Goal: Task Accomplishment & Management: Manage account settings

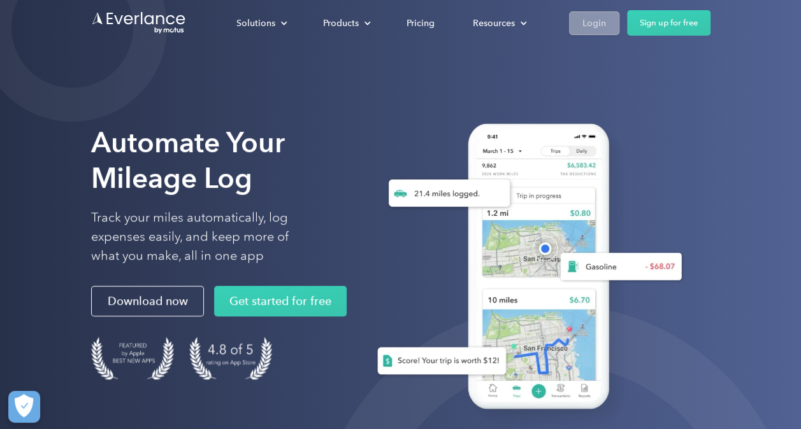
click at [596, 24] on div "Login" at bounding box center [594, 23] width 24 height 16
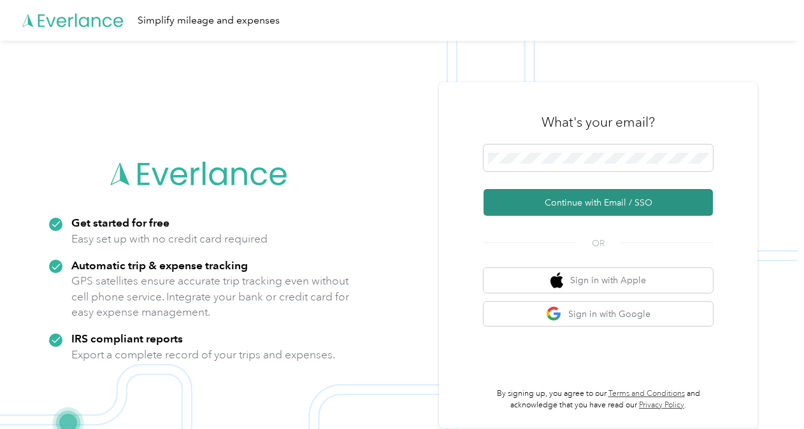
click at [568, 201] on button "Continue with Email / SSO" at bounding box center [598, 202] width 229 height 27
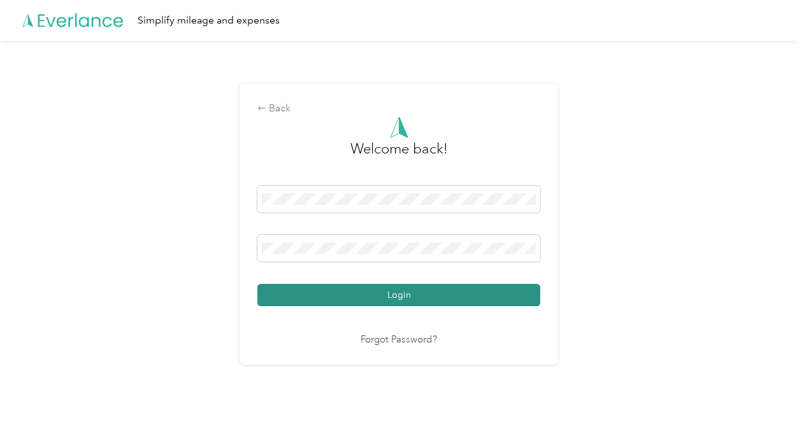
click at [490, 296] on button "Login" at bounding box center [398, 295] width 283 height 22
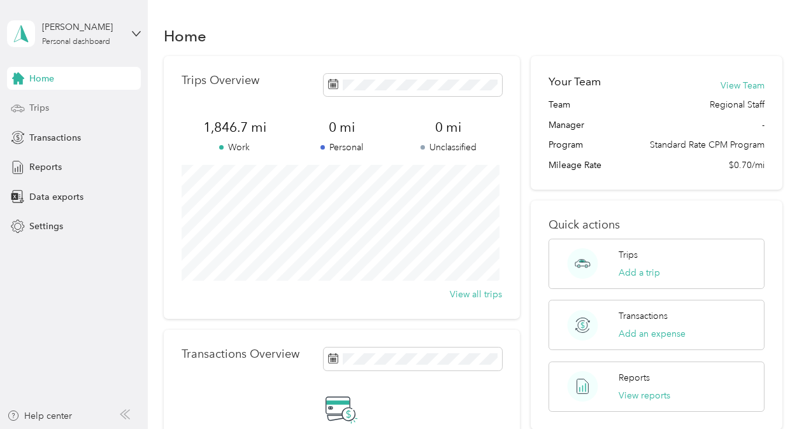
click at [31, 106] on span "Trips" at bounding box center [39, 107] width 20 height 13
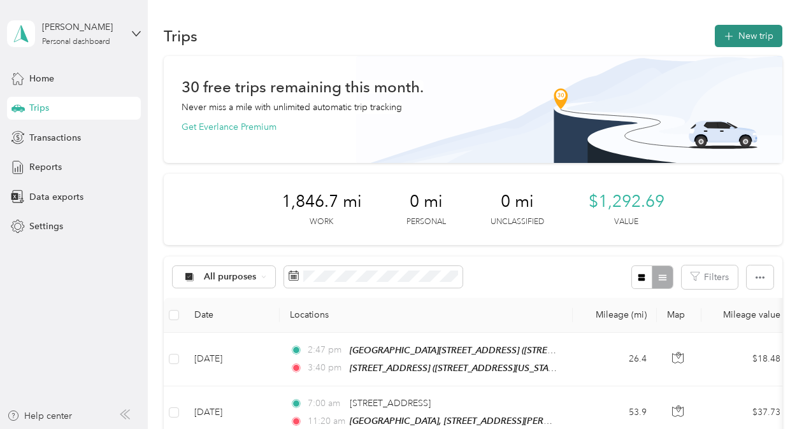
click at [766, 27] on button "New trip" at bounding box center [749, 36] width 68 height 22
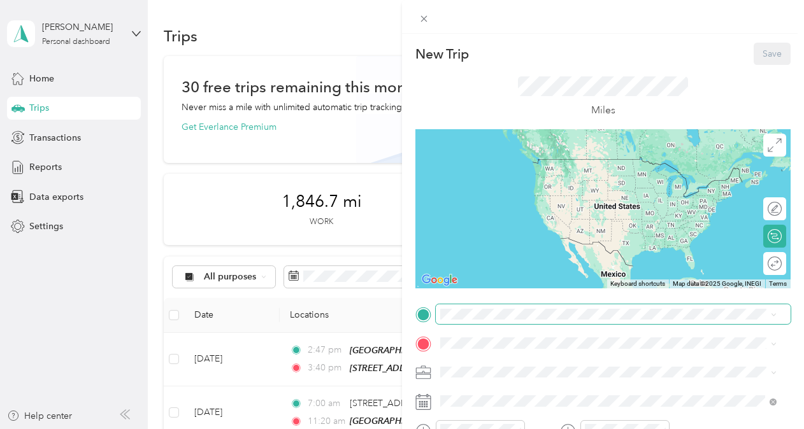
click at [475, 310] on span at bounding box center [613, 315] width 355 height 20
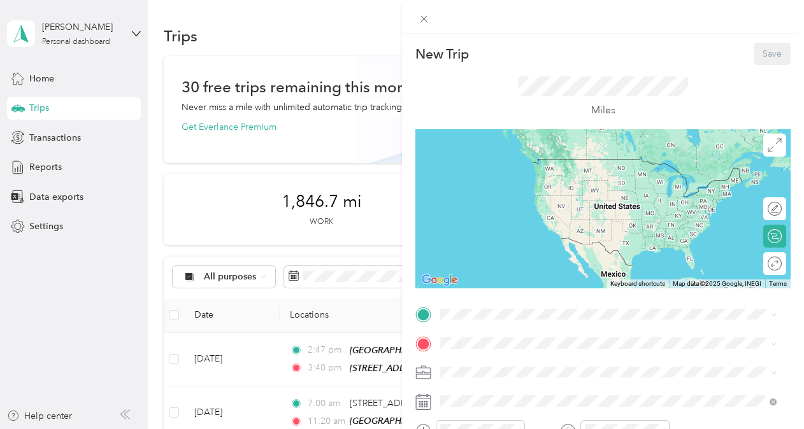
click at [485, 174] on span "8 Reservoir Drive, 01923, Danvers, Massachusetts, United States" at bounding box center [527, 173] width 127 height 11
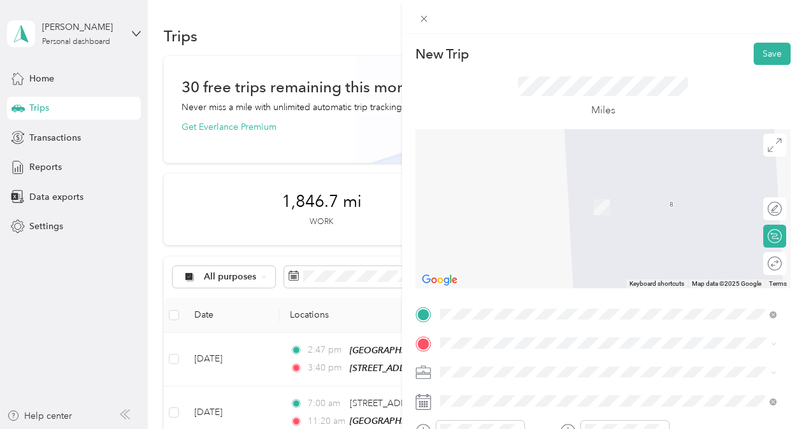
click at [533, 197] on div "TRINITY_DRACUT HOUSE_1401 Bridge Street, Dracut 1401 Bridge Street, 01826, Drac…" at bounding box center [554, 196] width 180 height 27
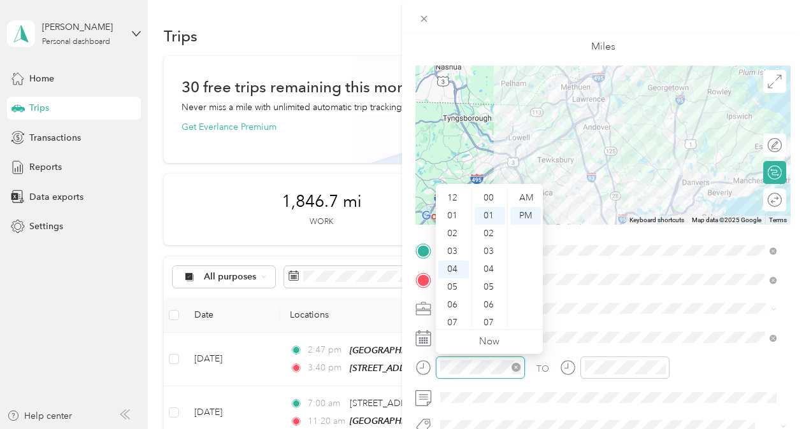
scroll to position [18, 0]
click at [454, 320] on div "11" at bounding box center [453, 323] width 31 height 18
click at [494, 319] on div "15" at bounding box center [490, 321] width 31 height 18
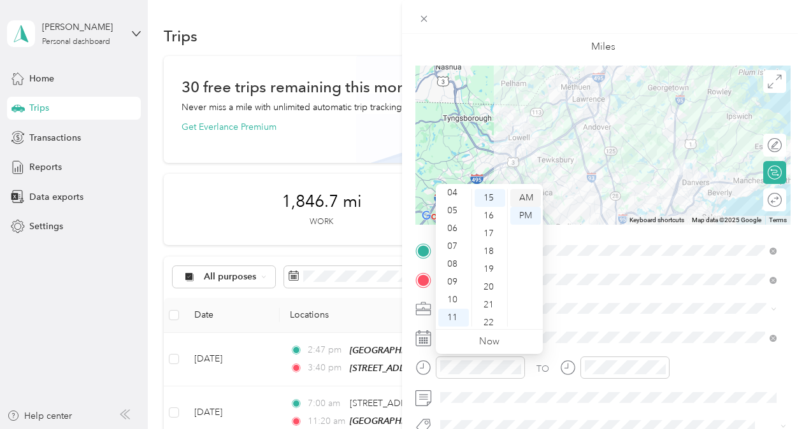
click at [523, 198] on div "AM" at bounding box center [525, 198] width 31 height 18
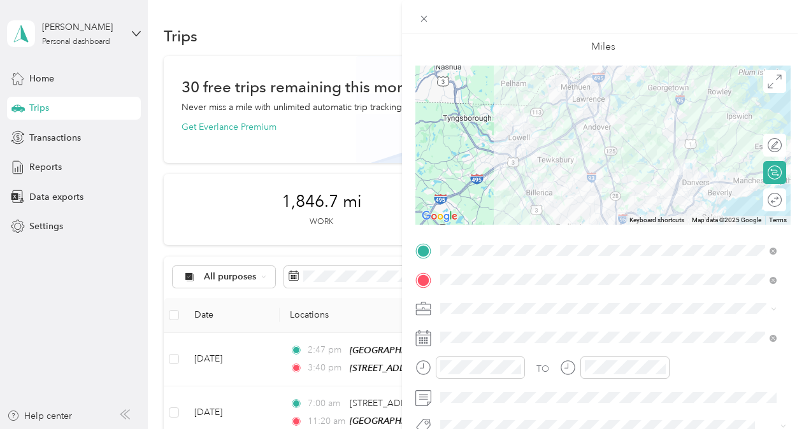
click at [584, 322] on div "TO Add photo" at bounding box center [602, 395] width 375 height 308
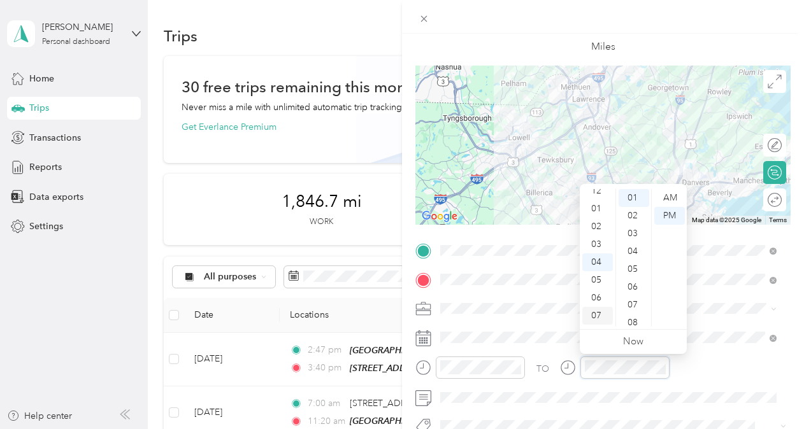
scroll to position [0, 0]
click at [598, 196] on div "12" at bounding box center [597, 198] width 31 height 18
click at [677, 215] on div "PM" at bounding box center [669, 216] width 31 height 18
click at [635, 273] on div "05" at bounding box center [634, 270] width 31 height 18
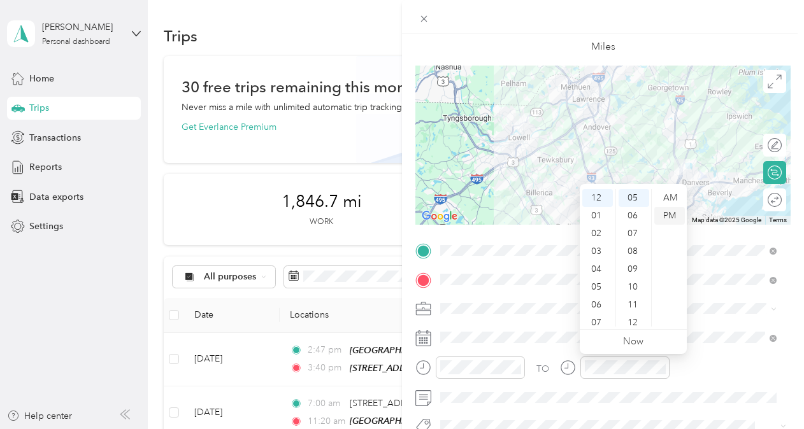
click at [668, 215] on div "PM" at bounding box center [669, 216] width 31 height 18
click at [552, 320] on div "TO Add photo" at bounding box center [602, 395] width 375 height 308
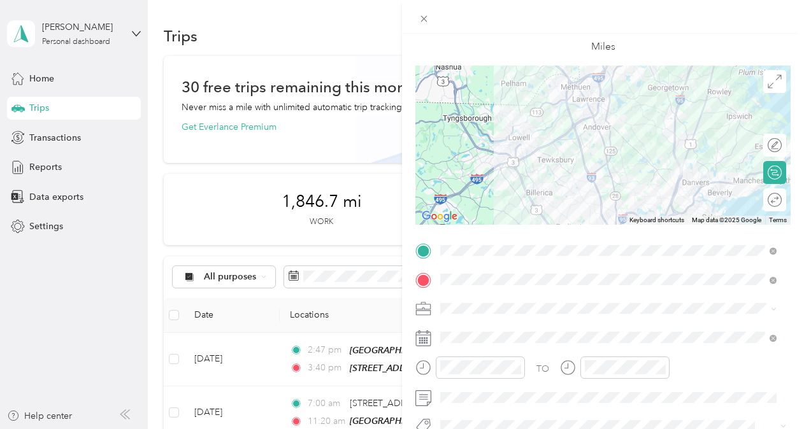
scroll to position [127, 0]
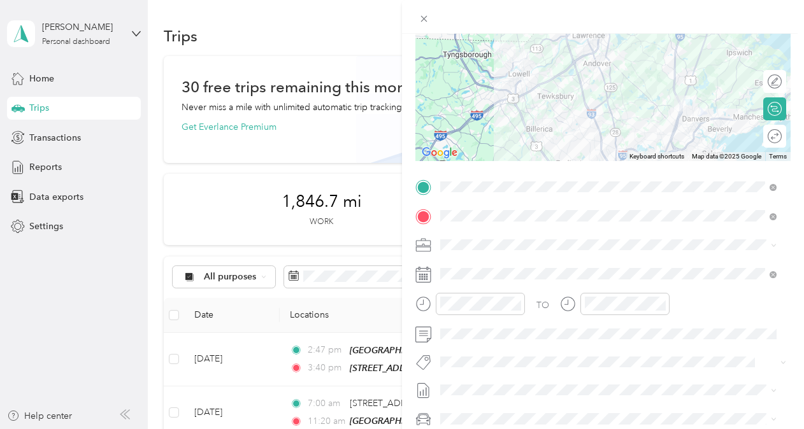
click at [468, 206] on span "Bsas" at bounding box center [462, 206] width 16 height 11
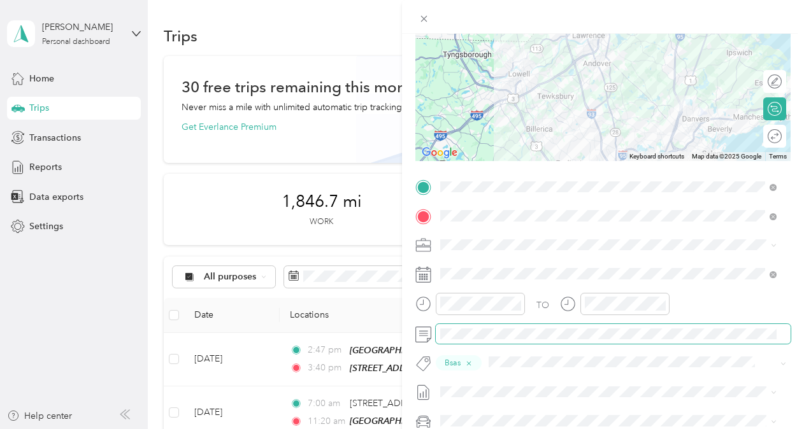
click at [798, 340] on html "Anita Jedwabski Personal dashboard Home Trips Transactions Reports Data exports…" at bounding box center [399, 214] width 798 height 429
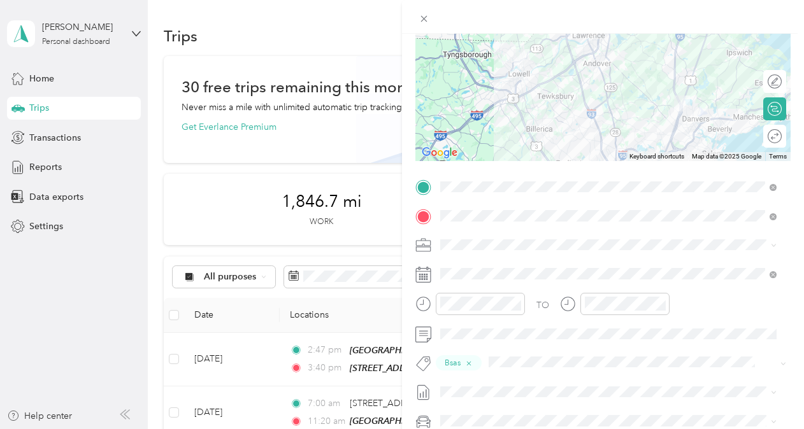
type button "Bsas"
click at [729, 271] on li "House Of Corrections (hoc)" at bounding box center [608, 283] width 345 height 25
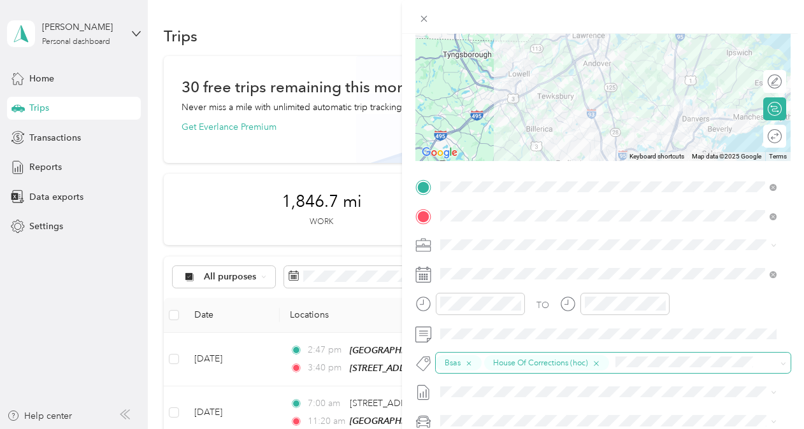
click at [600, 363] on icon "button" at bounding box center [596, 364] width 8 height 8
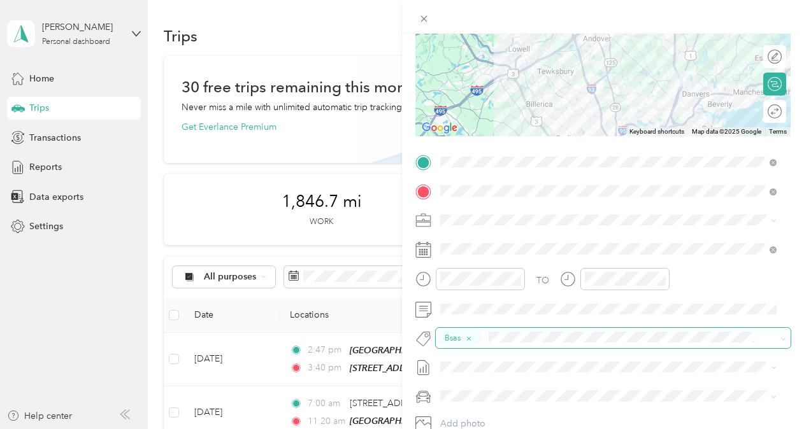
scroll to position [191, 0]
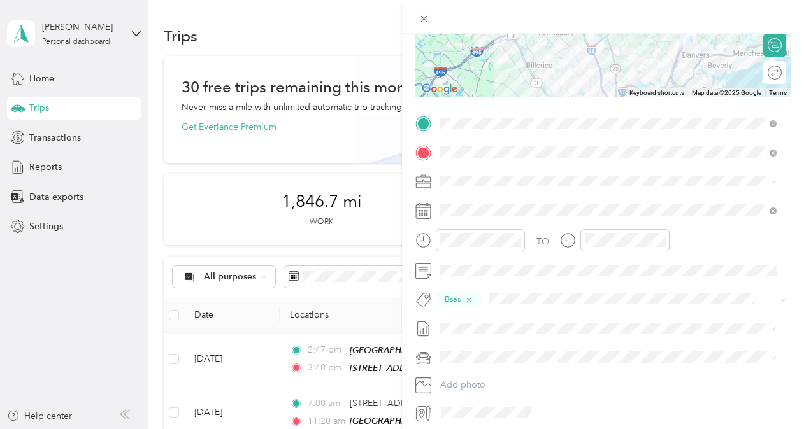
click at [468, 200] on span "Sep 2025" at bounding box center [454, 201] width 28 height 13
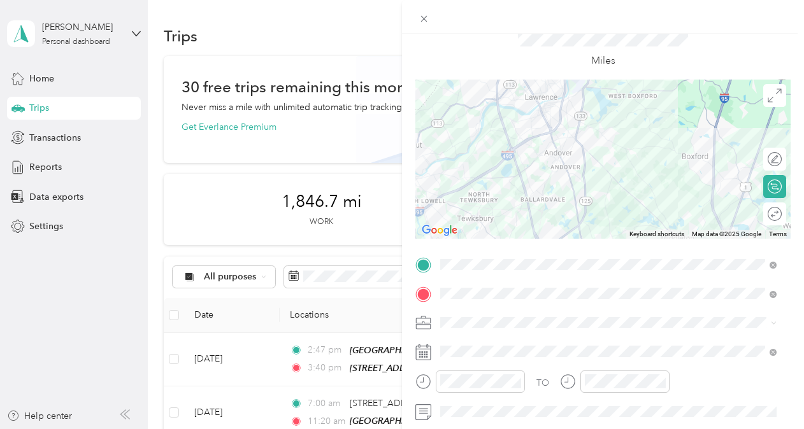
scroll to position [13, 0]
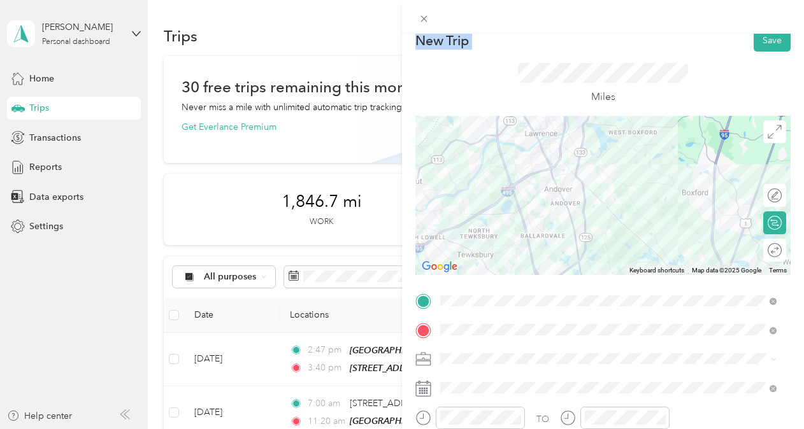
drag, startPoint x: 662, startPoint y: 32, endPoint x: 661, endPoint y: 46, distance: 14.0
click at [661, 46] on div "New Trip Save This trip cannot be edited because it is either under review, app…" at bounding box center [603, 231] width 402 height 463
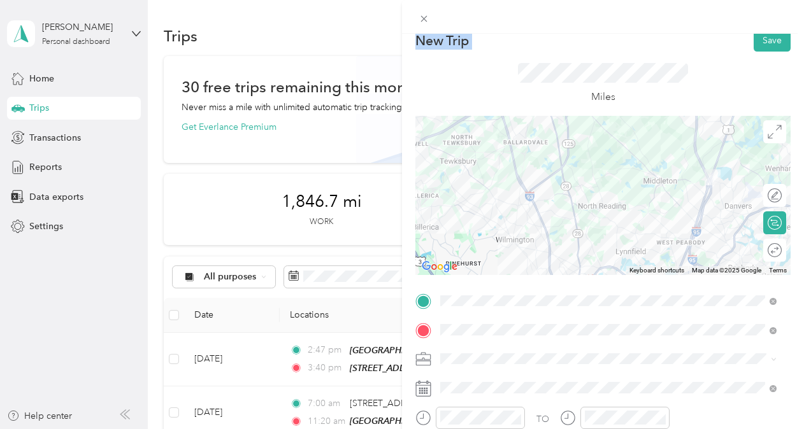
drag, startPoint x: 661, startPoint y: 46, endPoint x: 564, endPoint y: 97, distance: 109.4
click at [564, 97] on div "New Trip Save This trip cannot be edited because it is either under review, app…" at bounding box center [602, 314] width 375 height 571
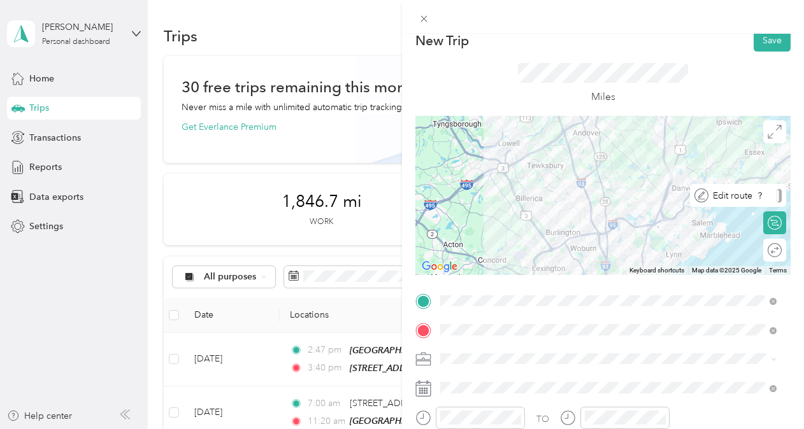
click at [766, 189] on div "Edit route" at bounding box center [744, 195] width 73 height 13
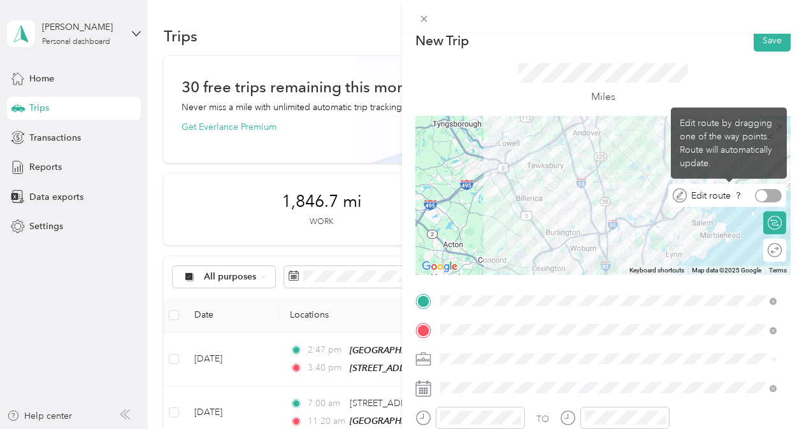
click at [756, 196] on div at bounding box center [761, 195] width 11 height 11
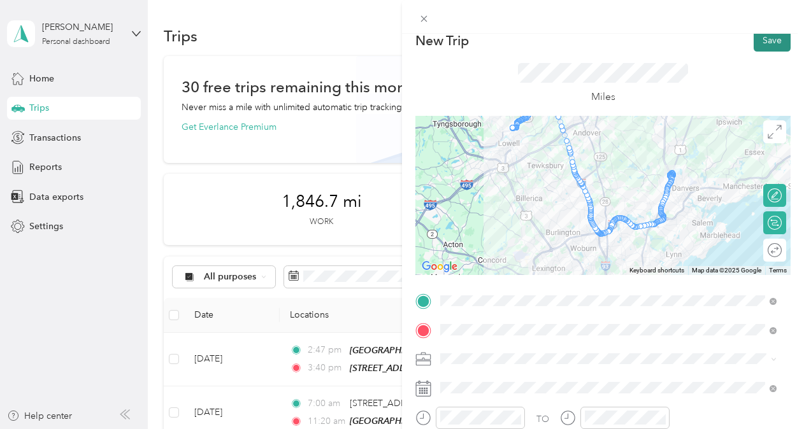
click at [761, 46] on button "Save" at bounding box center [772, 40] width 37 height 22
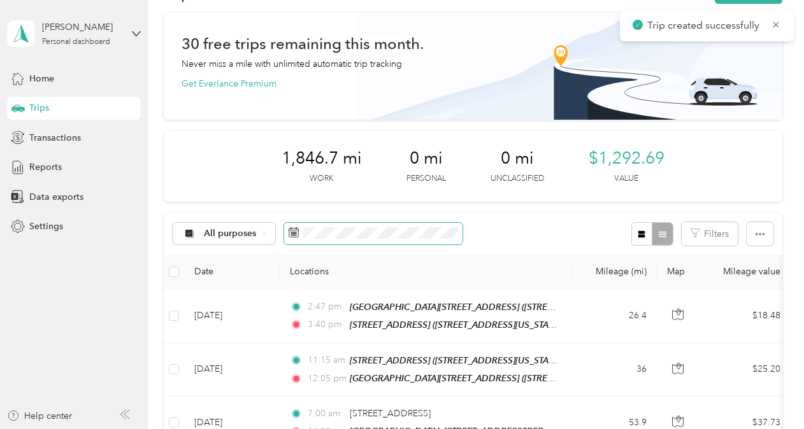
scroll to position [64, 0]
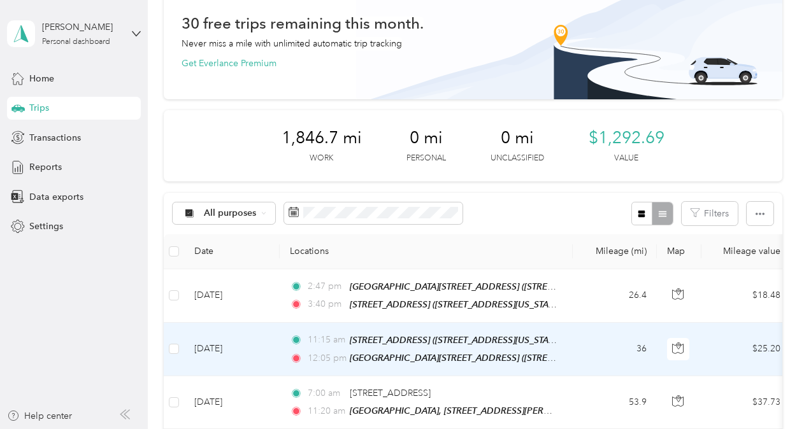
click at [606, 347] on td "36" at bounding box center [615, 350] width 84 height 54
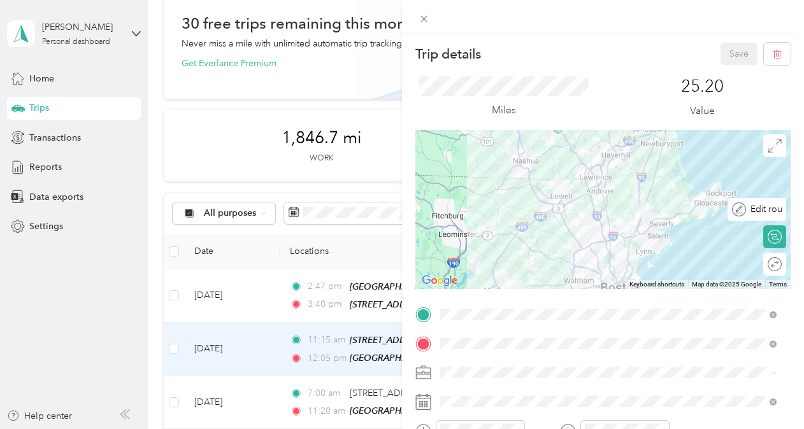
click at [767, 220] on div "Edit route" at bounding box center [757, 209] width 59 height 23
click at [761, 206] on div at bounding box center [768, 209] width 27 height 13
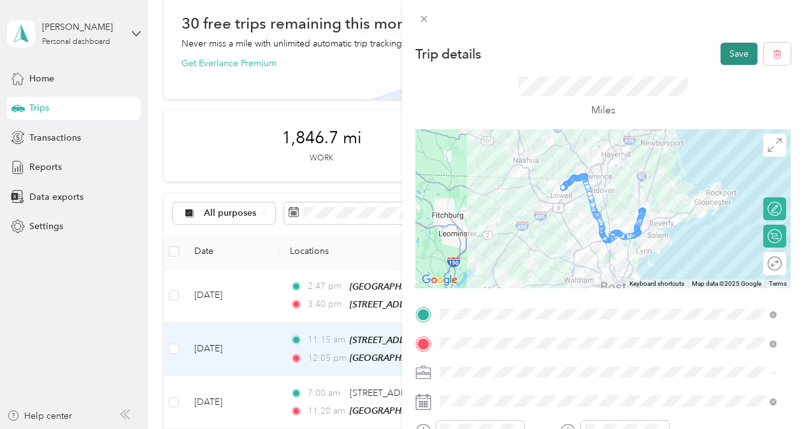
click at [721, 51] on button "Save" at bounding box center [739, 54] width 37 height 22
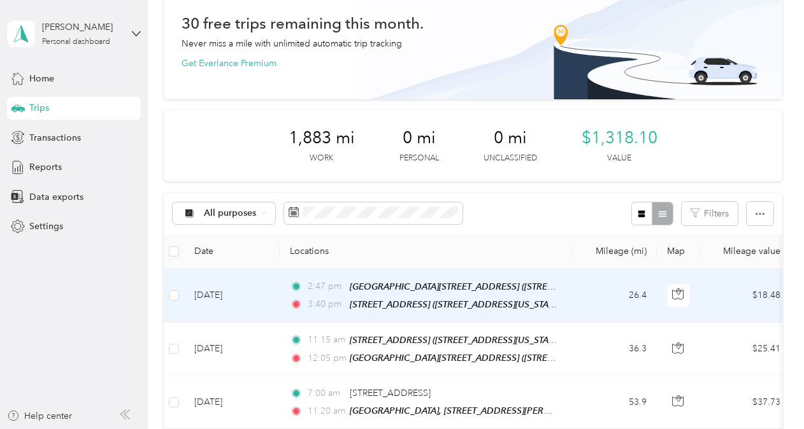
click at [227, 289] on td "Sep 2, 2025" at bounding box center [232, 296] width 96 height 54
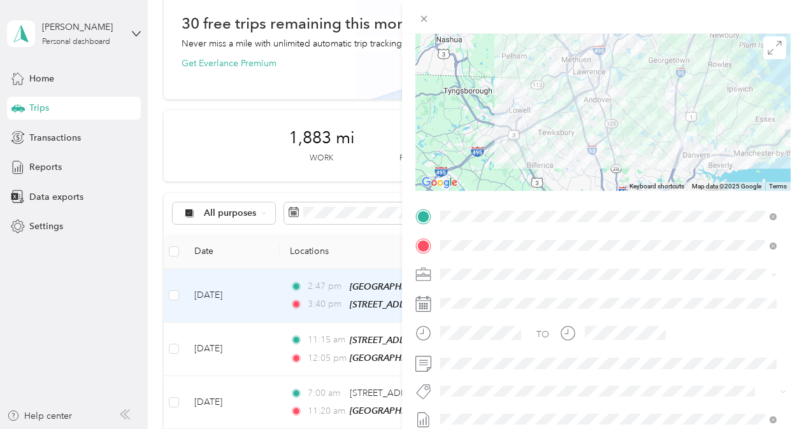
scroll to position [127, 0]
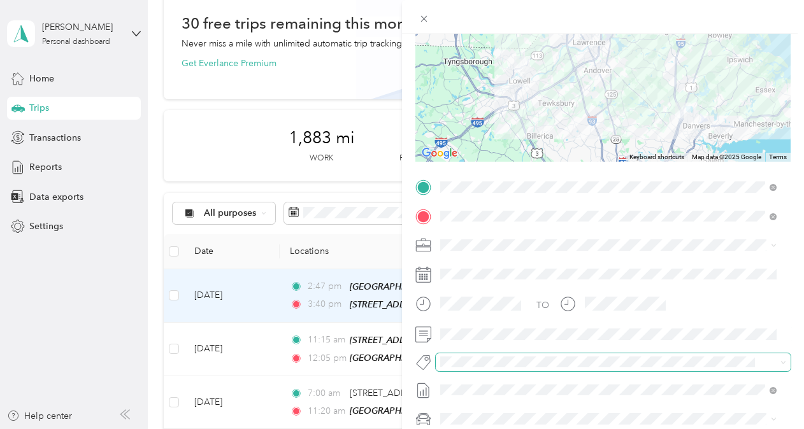
click at [498, 354] on span at bounding box center [613, 363] width 355 height 18
click at [463, 205] on button "Bsas" at bounding box center [462, 206] width 34 height 16
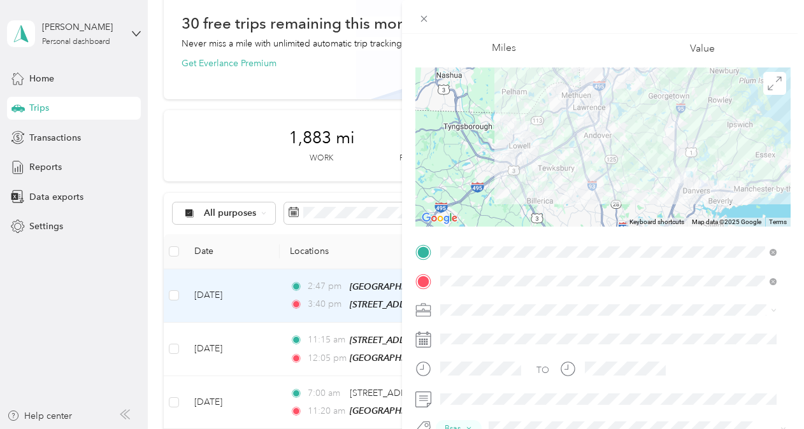
scroll to position [0, 0]
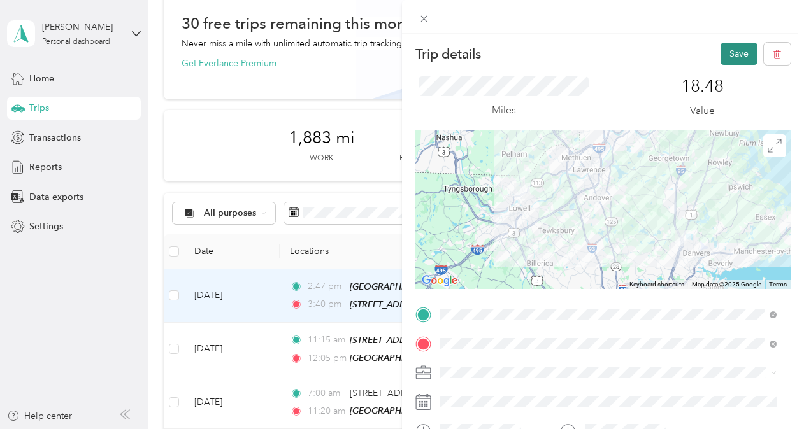
click at [734, 54] on button "Save" at bounding box center [739, 54] width 37 height 22
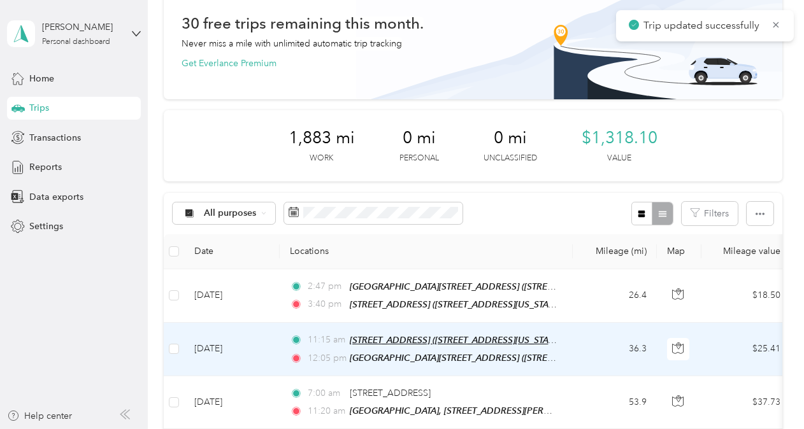
click at [403, 338] on span "8 Reservoir Drive, Danvers (8 Reservoir Drive, Danvers, Massachusetts)" at bounding box center [456, 340] width 213 height 11
click at [224, 350] on td "Sep 2, 2025" at bounding box center [232, 350] width 96 height 54
